Goal: Task Accomplishment & Management: Manage account settings

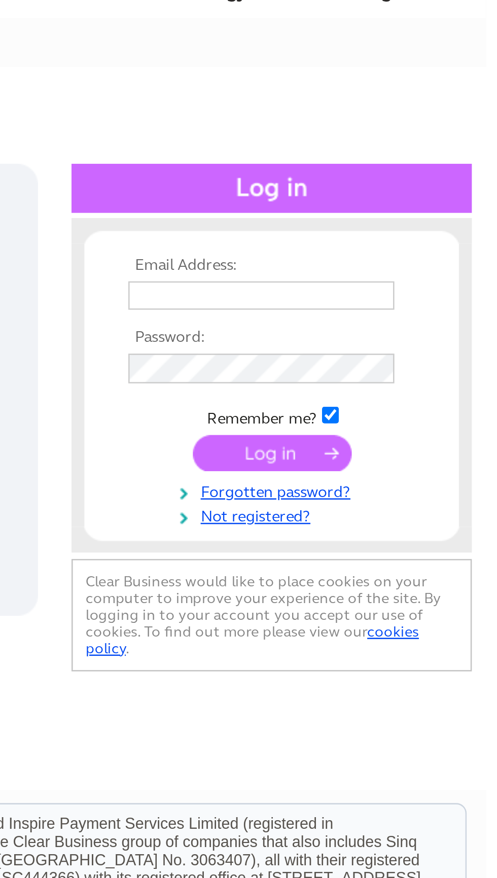
click at [430, 162] on input "text" at bounding box center [409, 165] width 105 height 11
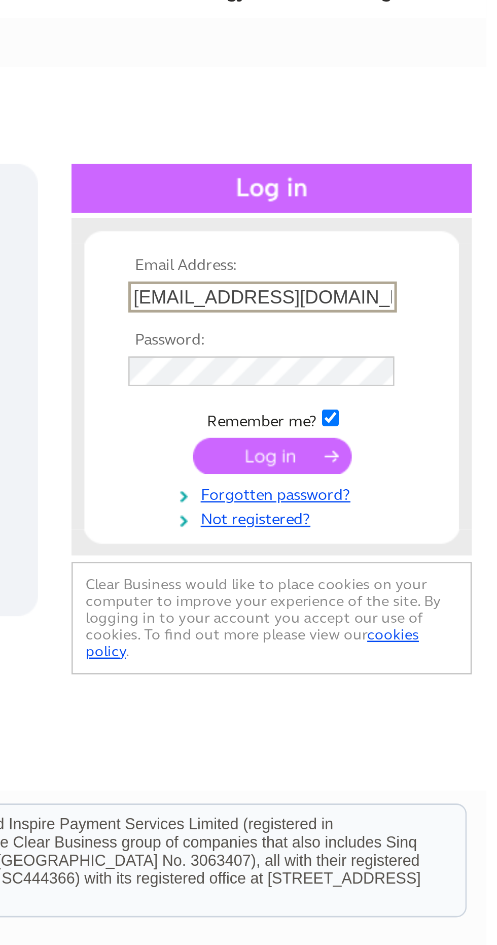
type input "lesleya859@aol.com"
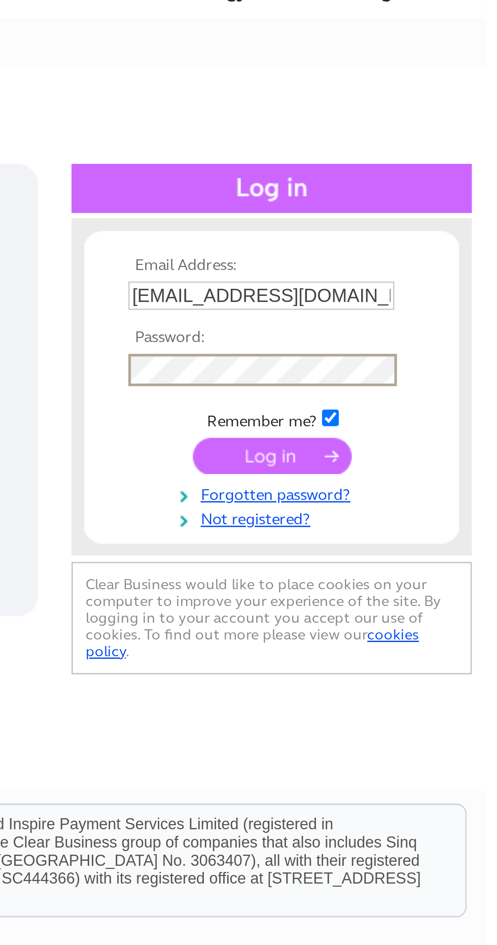
click at [428, 233] on input "submit" at bounding box center [413, 229] width 62 height 14
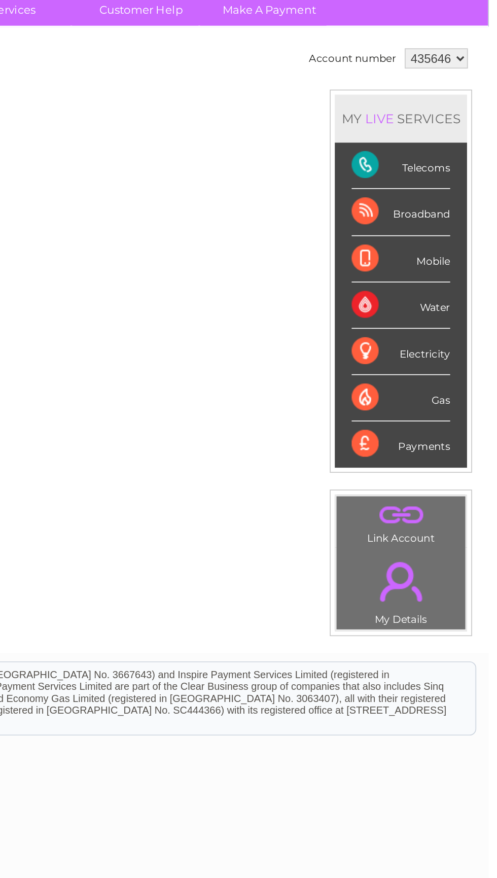
click at [468, 210] on div "Broadband" at bounding box center [443, 207] width 59 height 28
click at [466, 183] on div "Telecoms" at bounding box center [443, 179] width 59 height 28
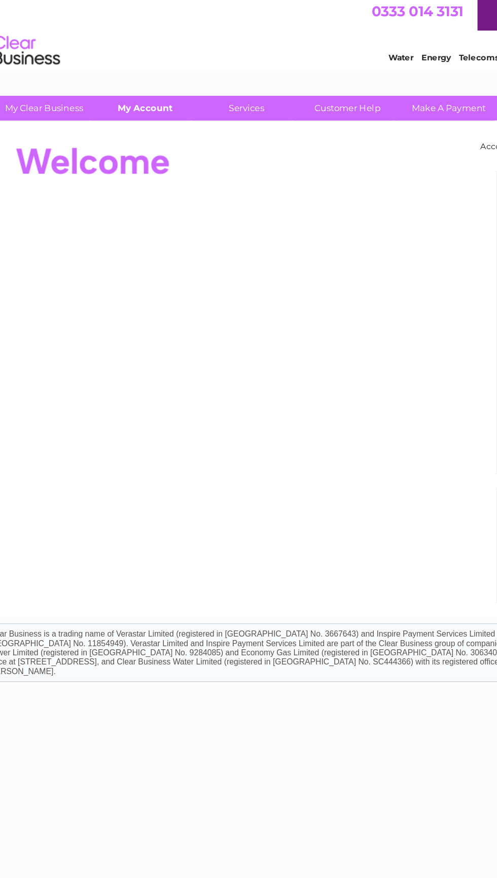
click at [131, 81] on link "My Account" at bounding box center [134, 85] width 84 height 19
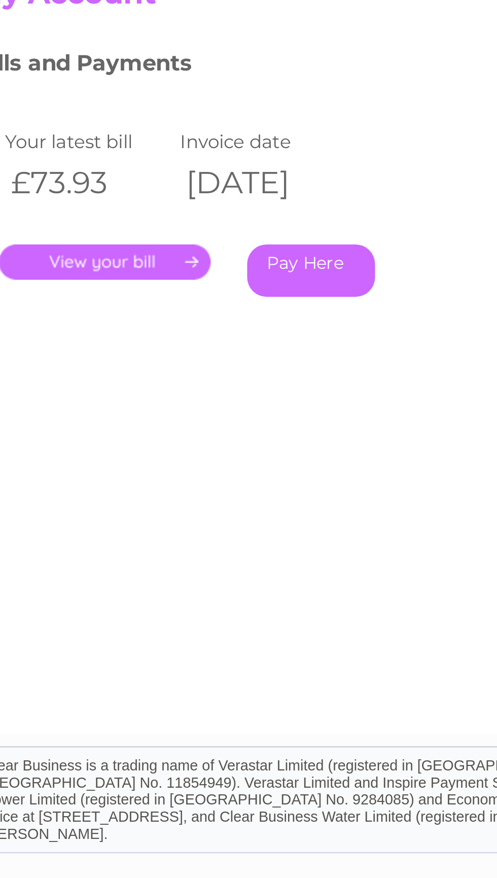
click at [86, 240] on link "." at bounding box center [64, 235] width 88 height 15
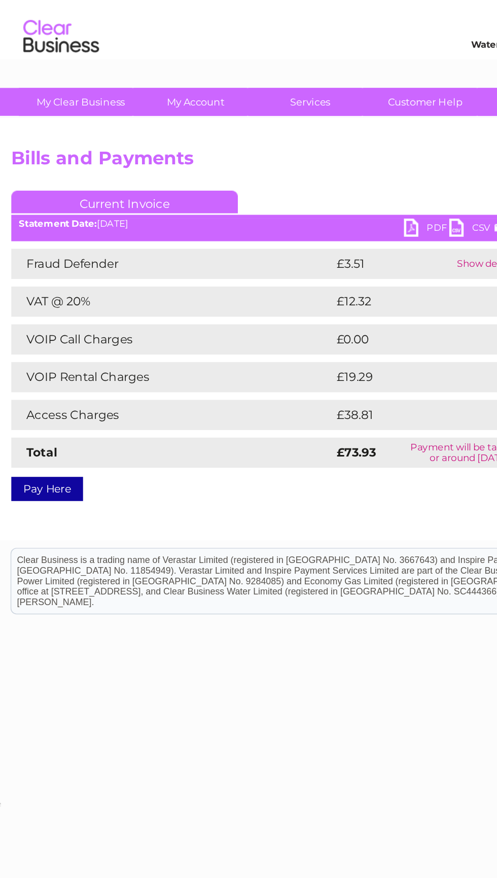
click at [157, 340] on div "Pay Here" at bounding box center [190, 340] width 360 height 18
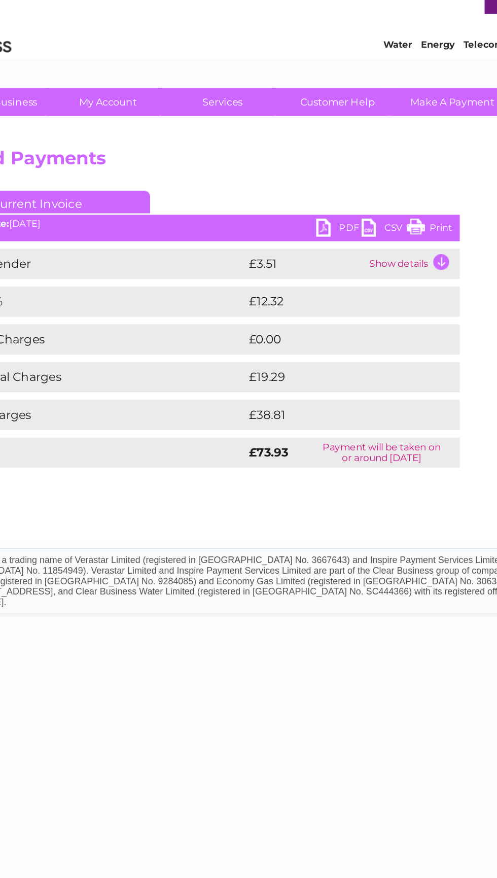
click at [353, 170] on link "Print" at bounding box center [349, 171] width 30 height 15
